Goal: Communication & Community: Answer question/provide support

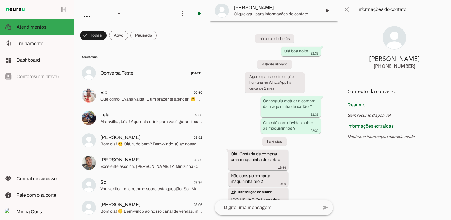
scroll to position [200, 0]
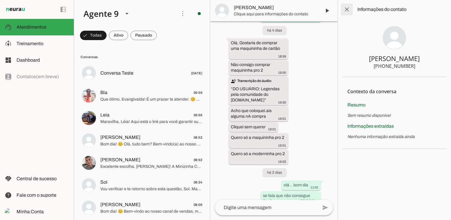
click at [346, 12] on span at bounding box center [347, 9] width 14 height 14
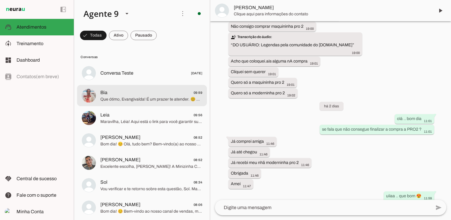
click at [137, 102] on div at bounding box center [151, 96] width 102 height 14
